Goal: Check status: Check status

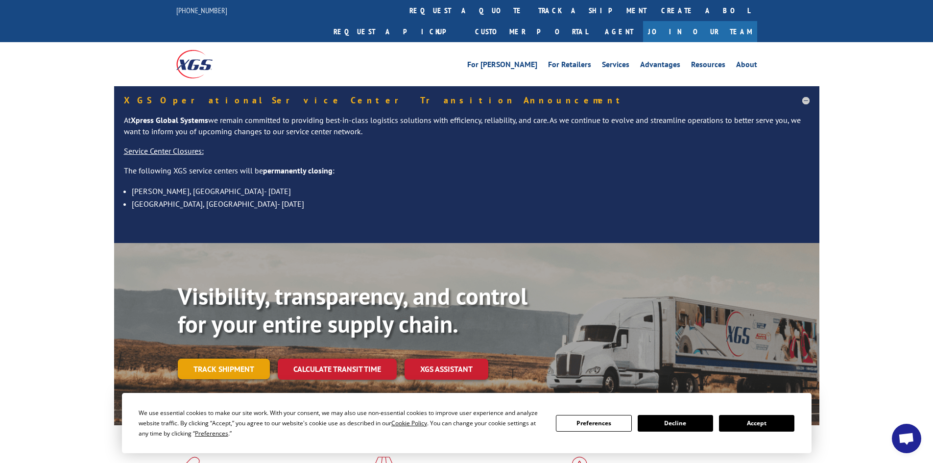
click at [200, 359] on link "Track shipment" at bounding box center [224, 369] width 92 height 21
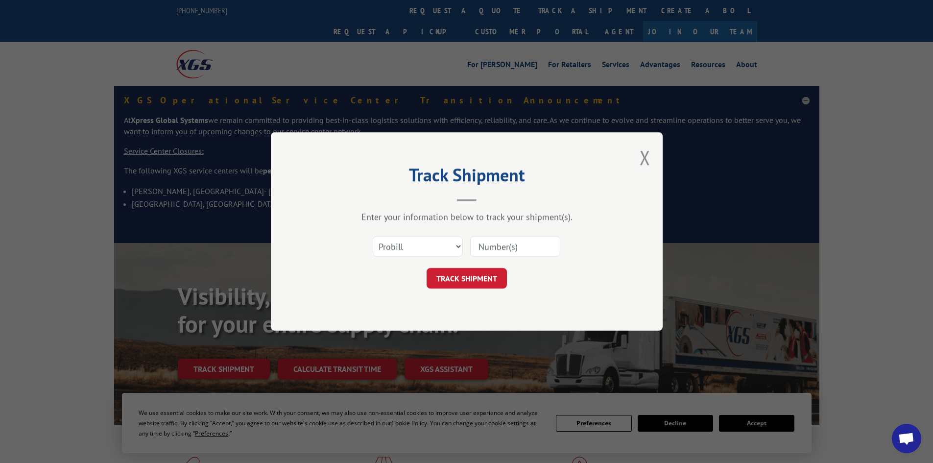
click at [498, 246] on input at bounding box center [515, 246] width 90 height 21
paste input "47510211"
type input "47510211"
click at [451, 246] on select "Select category... Probill BOL PO" at bounding box center [418, 246] width 90 height 21
select select "po"
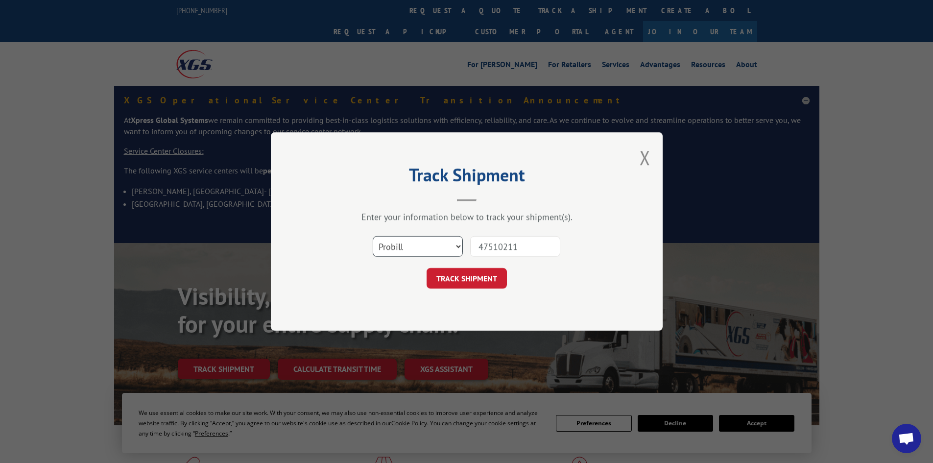
click at [373, 236] on select "Select category... Probill BOL PO" at bounding box center [418, 246] width 90 height 21
click at [458, 272] on button "TRACK SHIPMENT" at bounding box center [467, 278] width 80 height 21
